Goal: Navigation & Orientation: Find specific page/section

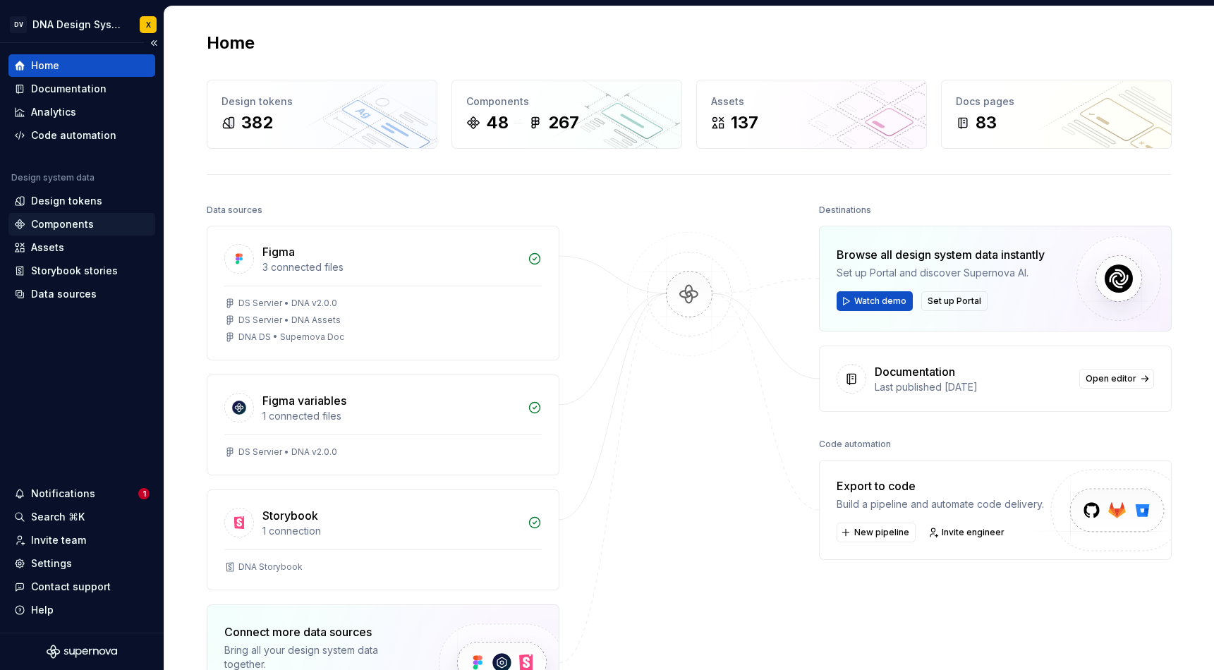
click at [46, 222] on div "Components" at bounding box center [62, 224] width 63 height 14
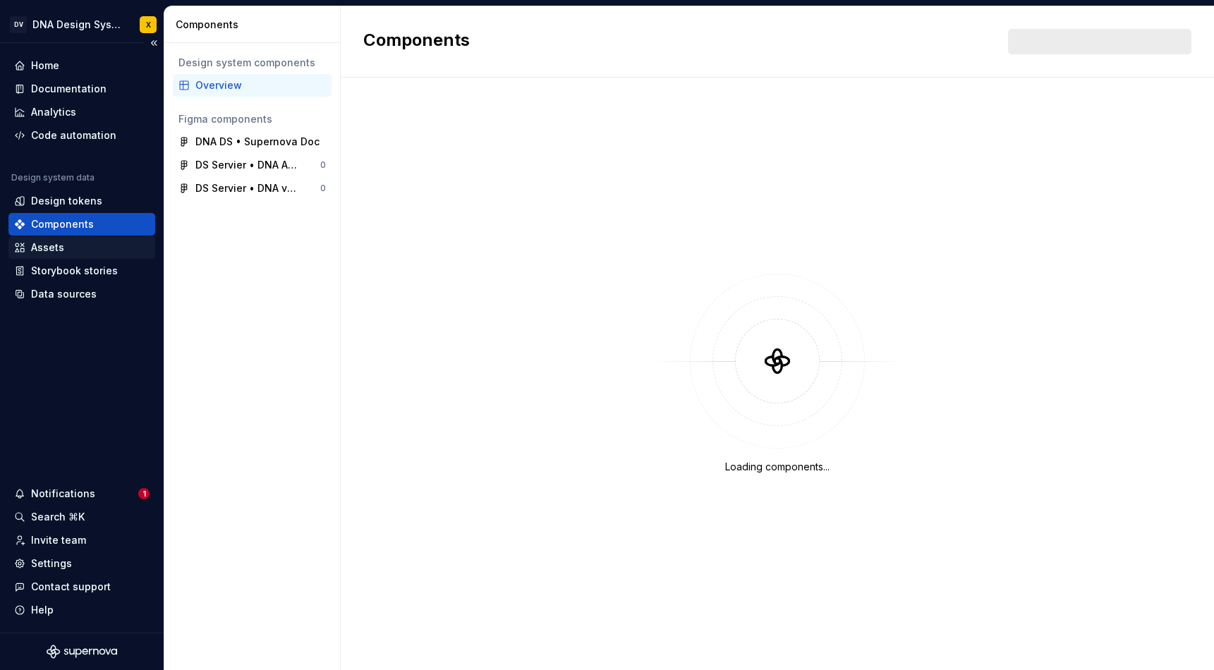
click at [43, 250] on div "Assets" at bounding box center [47, 247] width 33 height 14
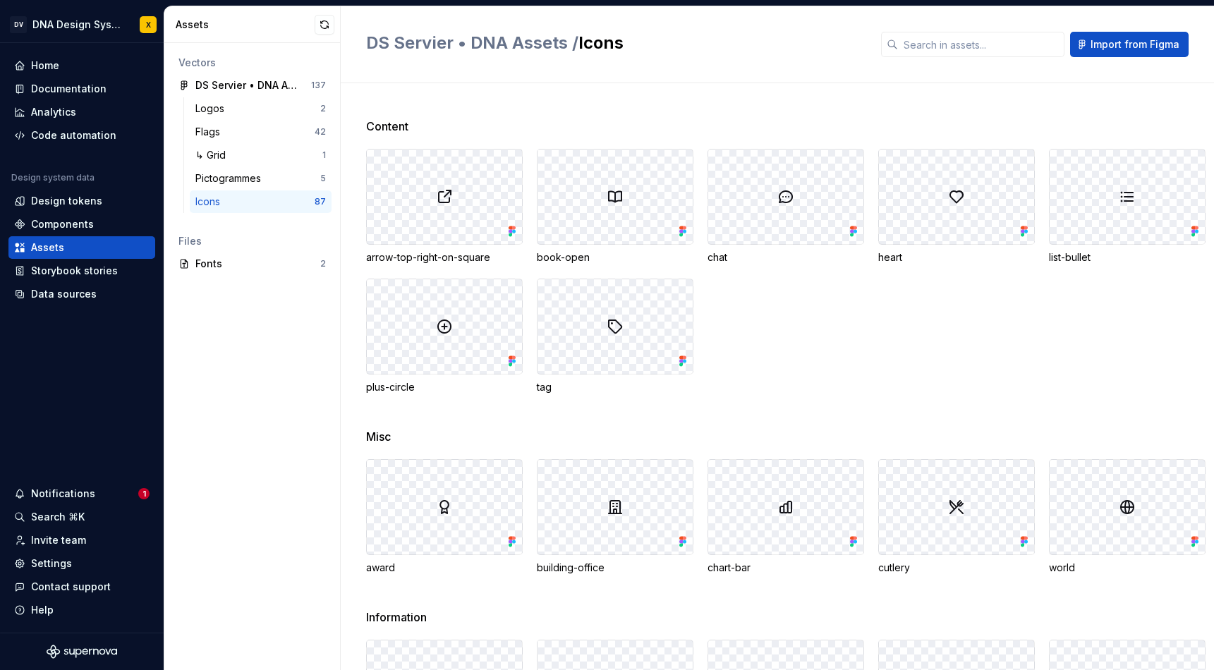
scroll to position [2183, 0]
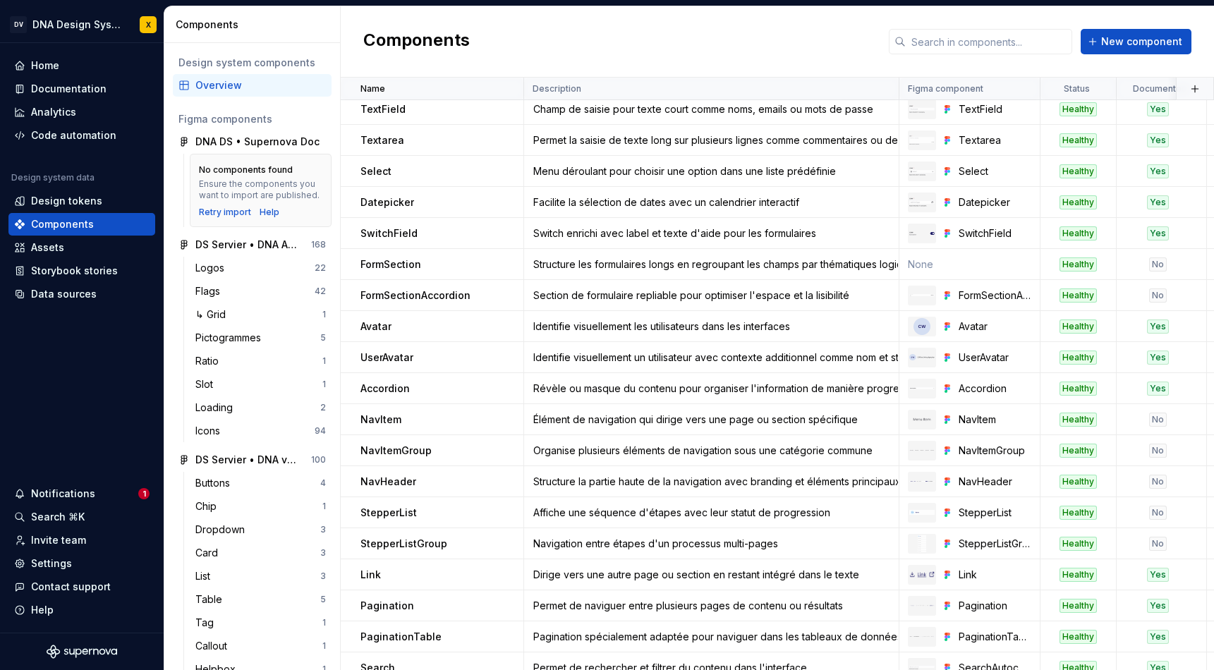
scroll to position [630, 0]
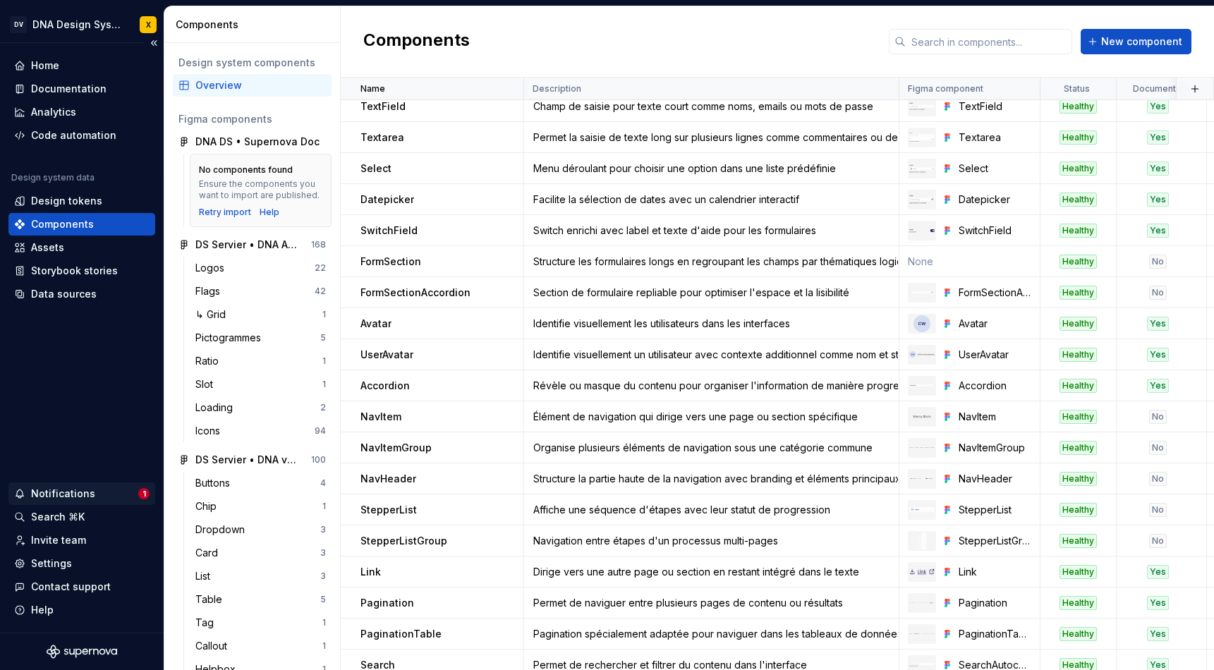
click at [77, 491] on div "Notifications" at bounding box center [63, 494] width 64 height 14
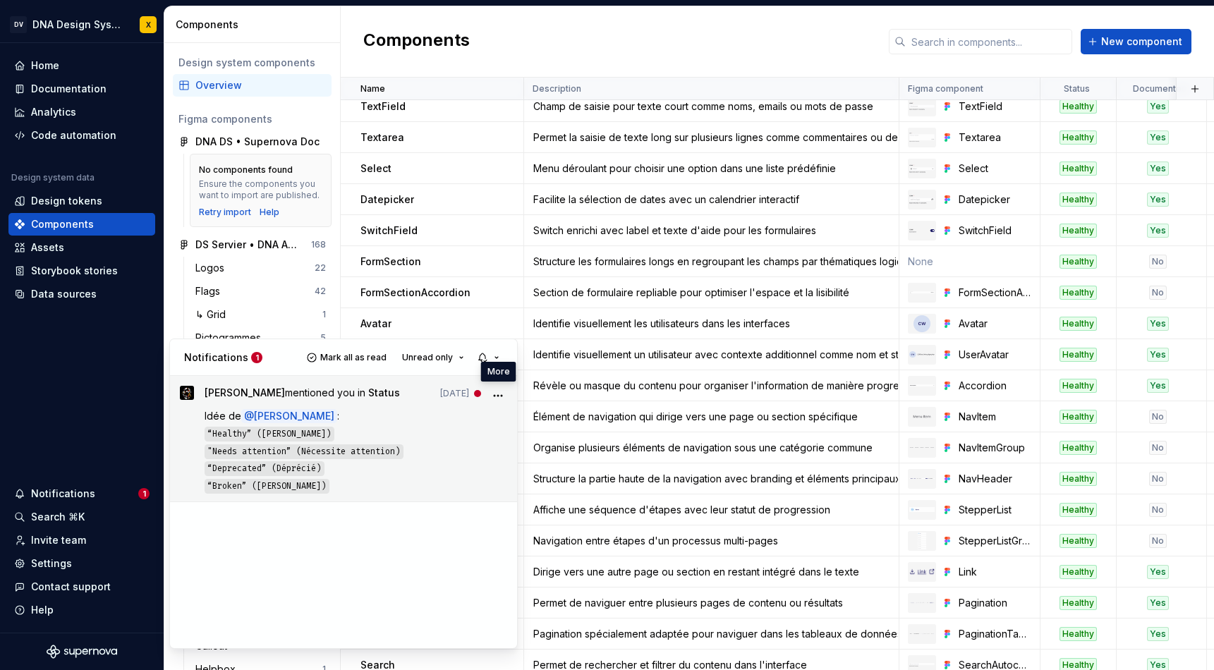
click at [494, 396] on icon "More" at bounding box center [498, 396] width 14 height 14
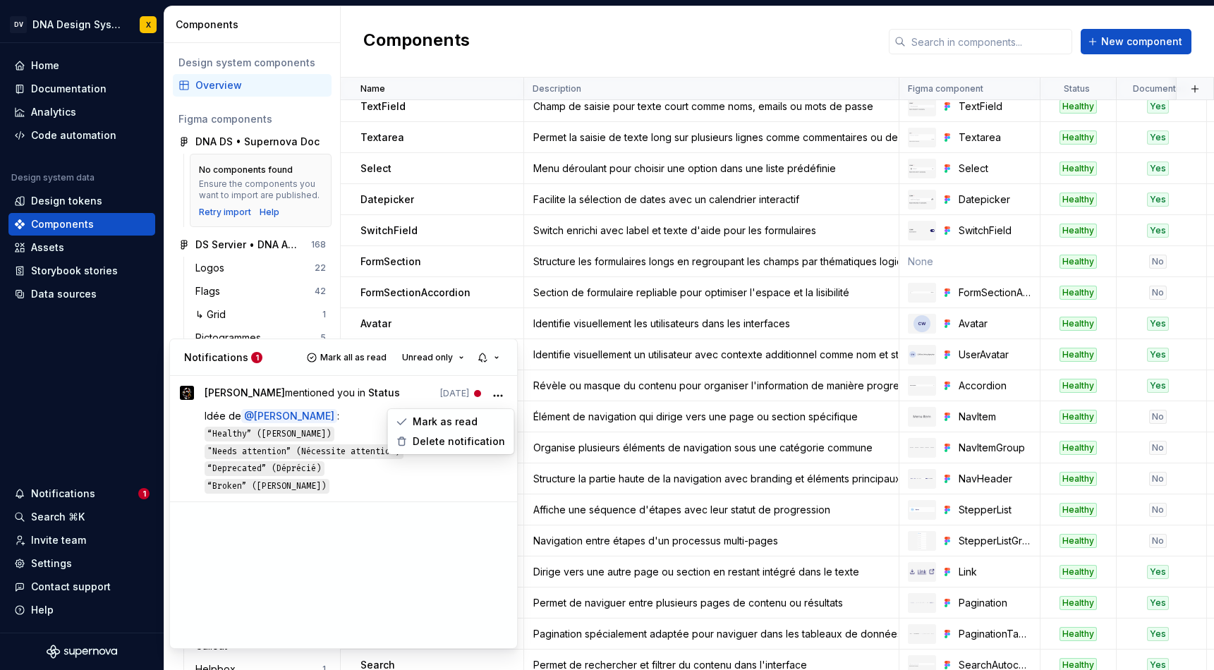
click at [421, 520] on div "ZS [PERSON_NAME] mentioned you in Status [DATE] Idée de @ Xavier : “Healthy” ([…" at bounding box center [343, 512] width 347 height 272
click at [260, 549] on div "ZS [PERSON_NAME] mentioned you in Status [DATE] Idée de @ Xavier : “Healthy” ([…" at bounding box center [343, 512] width 347 height 272
click at [599, 55] on html "DV DNA Design System X Home Documentation Analytics Code automation Design syst…" at bounding box center [607, 335] width 1214 height 670
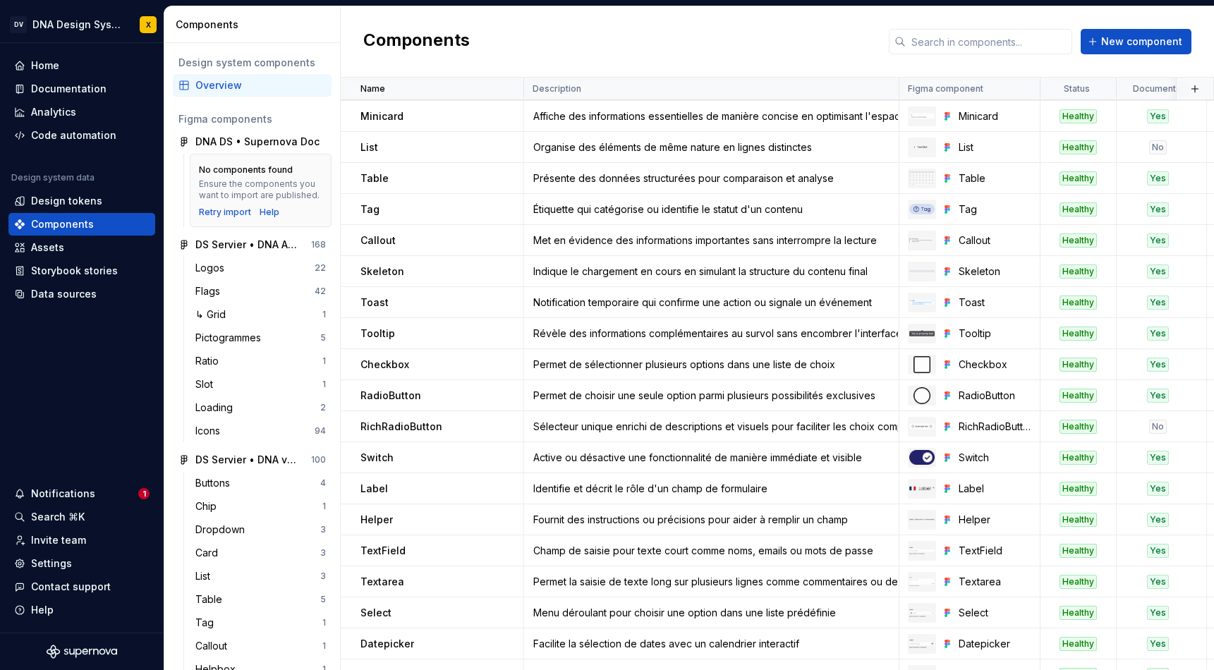
scroll to position [0, 0]
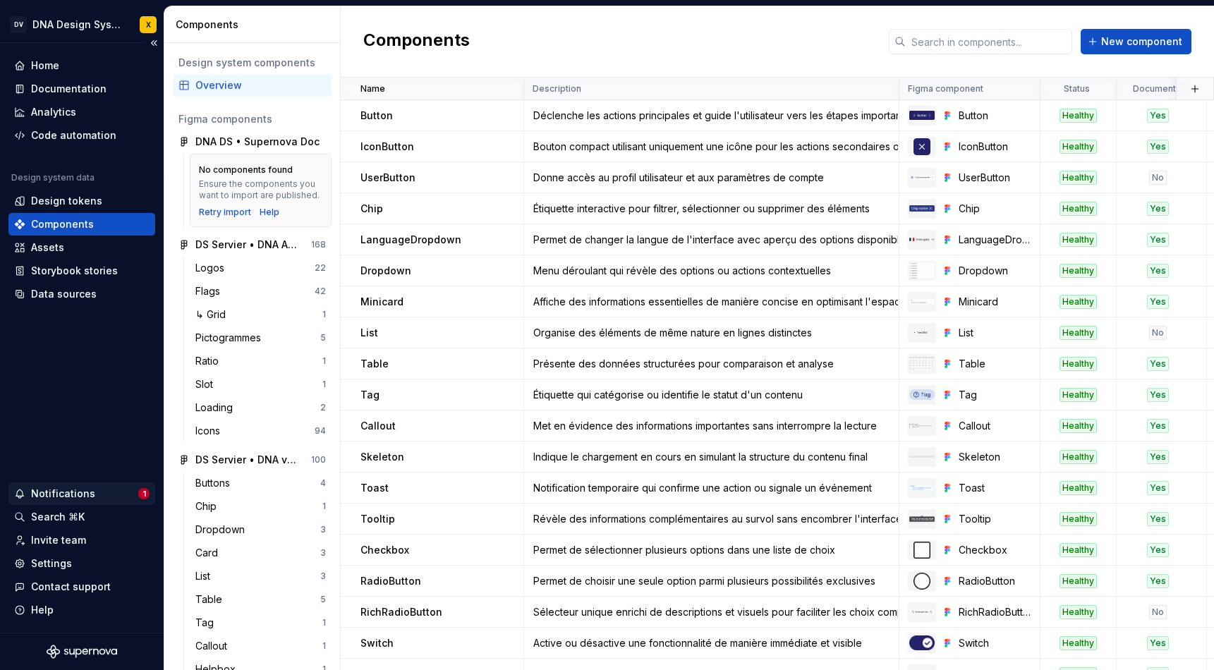
click at [78, 496] on div "Notifications" at bounding box center [63, 494] width 64 height 14
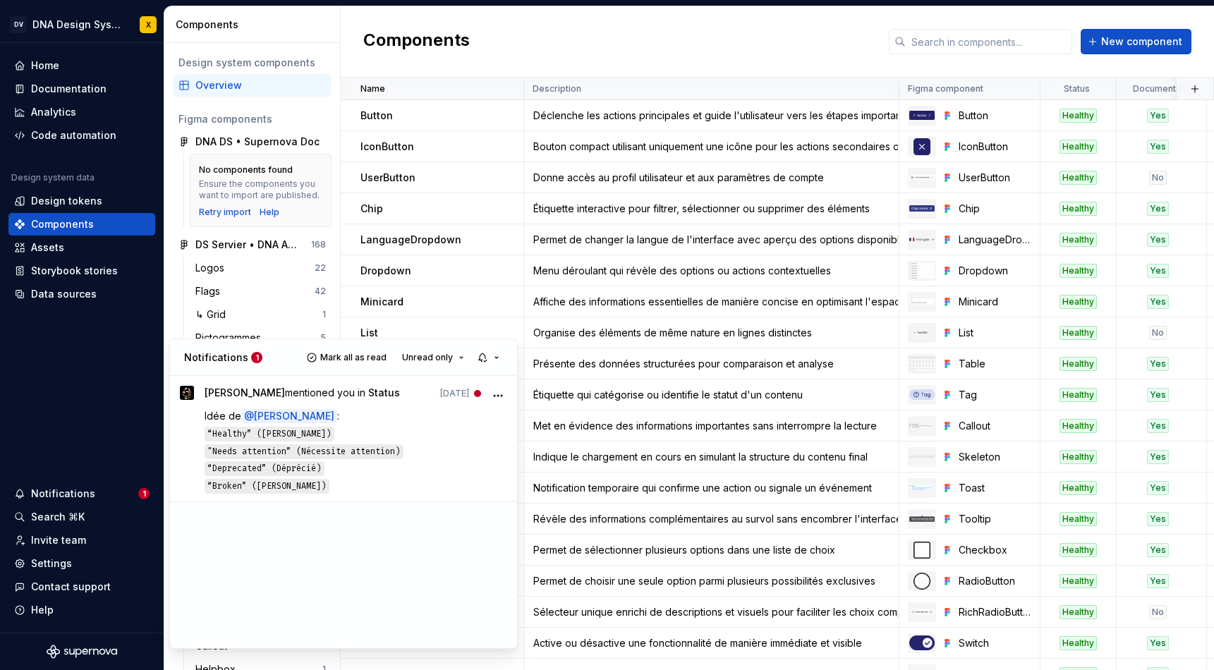
click at [1081, 116] on html "DV DNA Design System X Home Documentation Analytics Code automation Design syst…" at bounding box center [607, 335] width 1214 height 670
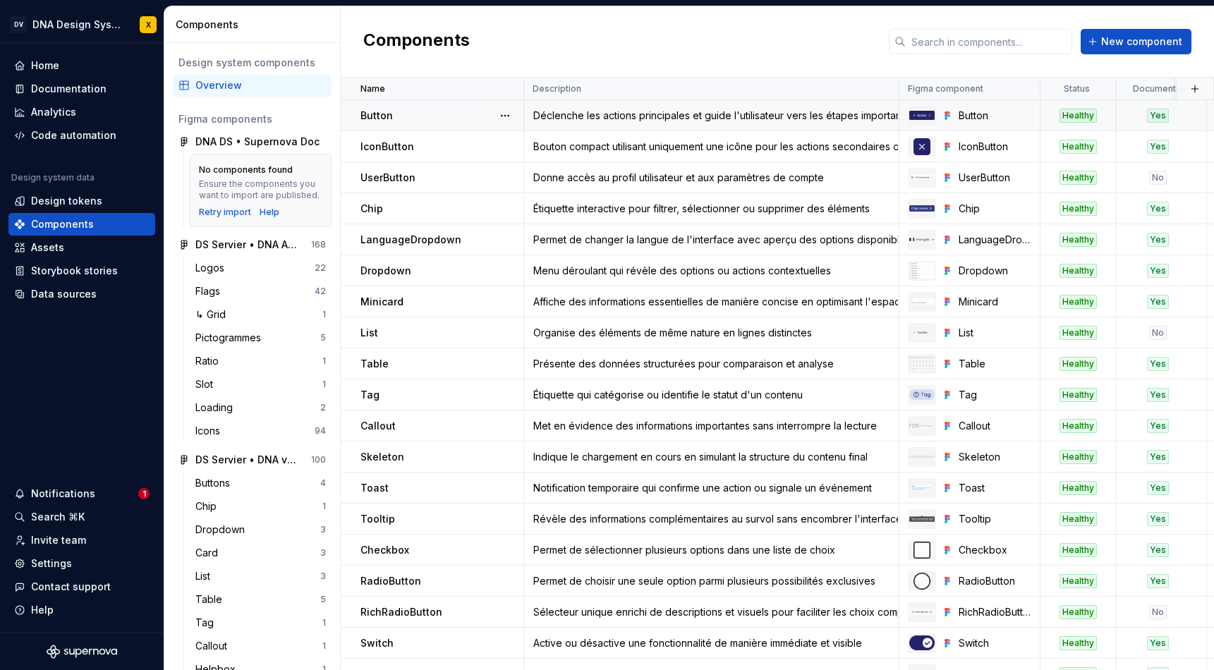
click at [1076, 116] on div "Healthy" at bounding box center [1077, 116] width 37 height 14
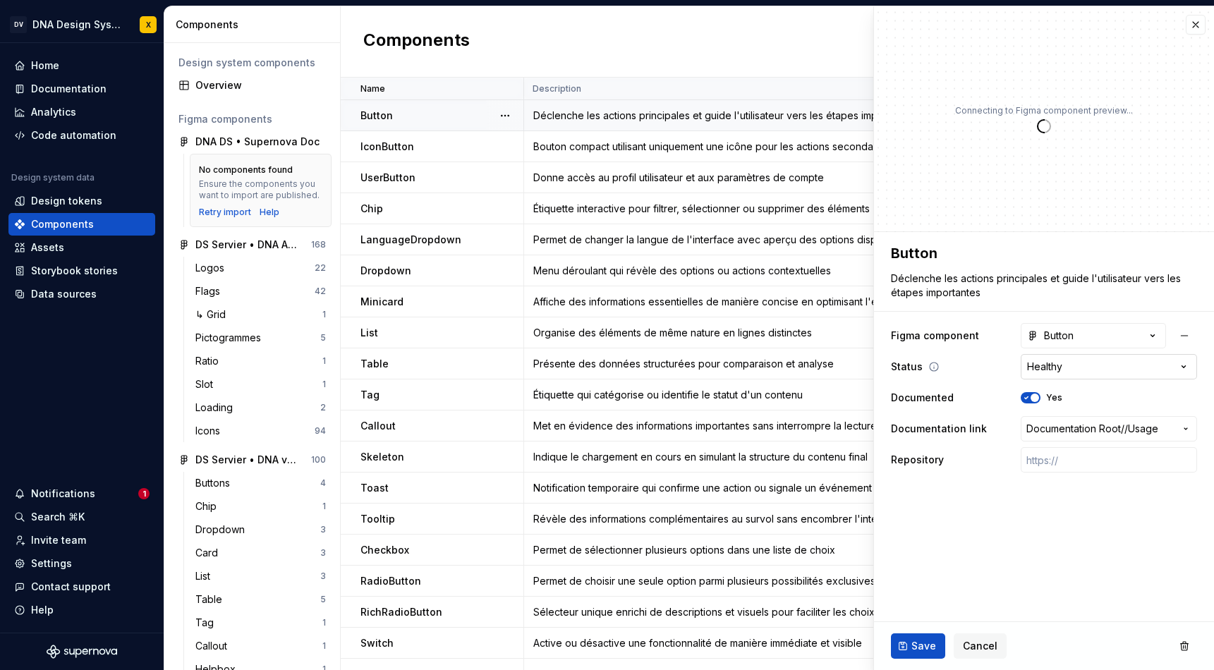
type textarea "*"
click at [1178, 370] on html "DV DNA Design System X Home Documentation Analytics Code automation Design syst…" at bounding box center [607, 335] width 1214 height 670
click at [1089, 514] on html "DV DNA Design System X Home Documentation Analytics Code automation Design syst…" at bounding box center [607, 335] width 1214 height 670
click at [1195, 34] on button "button" at bounding box center [1195, 25] width 20 height 20
